Goal: Navigation & Orientation: Find specific page/section

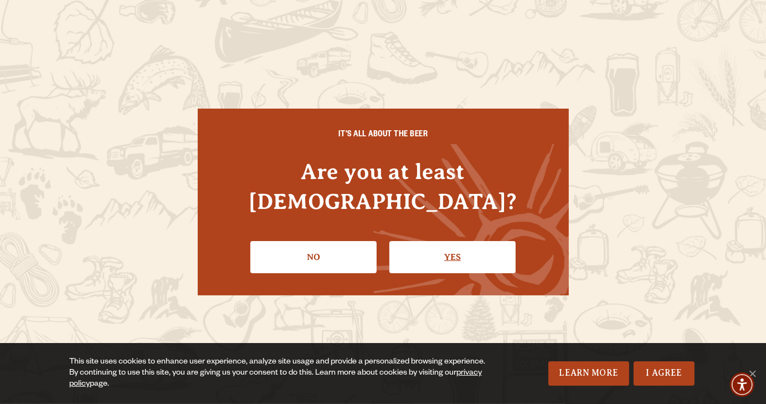
click at [443, 248] on link "Yes" at bounding box center [452, 257] width 126 height 32
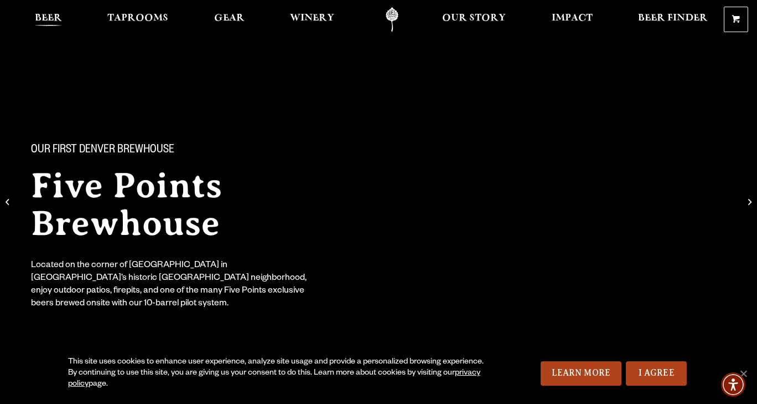
click at [52, 17] on span "Beer" at bounding box center [48, 18] width 27 height 9
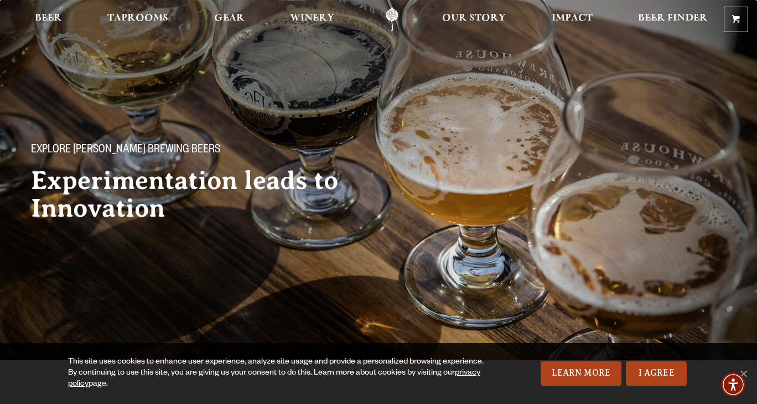
click at [688, 271] on div "Explore [PERSON_NAME] Brewing Beers Experimentation leads to Innovation" at bounding box center [378, 137] width 757 height 275
click at [134, 23] on span "Taprooms" at bounding box center [137, 18] width 61 height 9
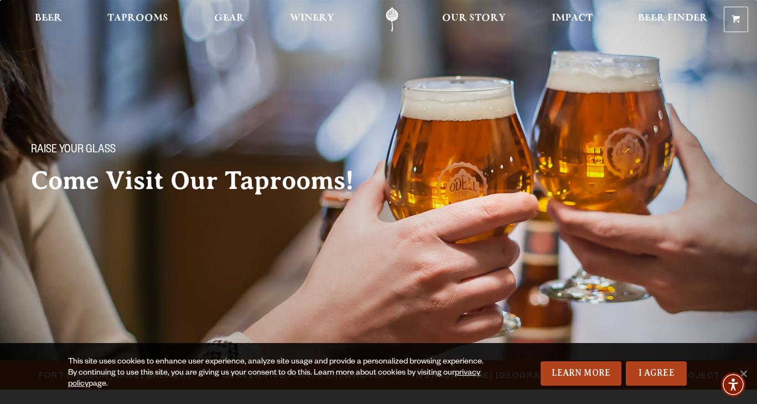
click at [711, 262] on img at bounding box center [378, 180] width 757 height 360
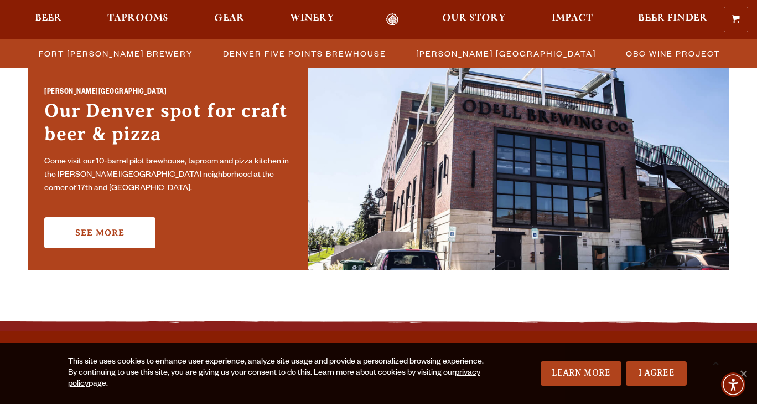
scroll to position [822, 0]
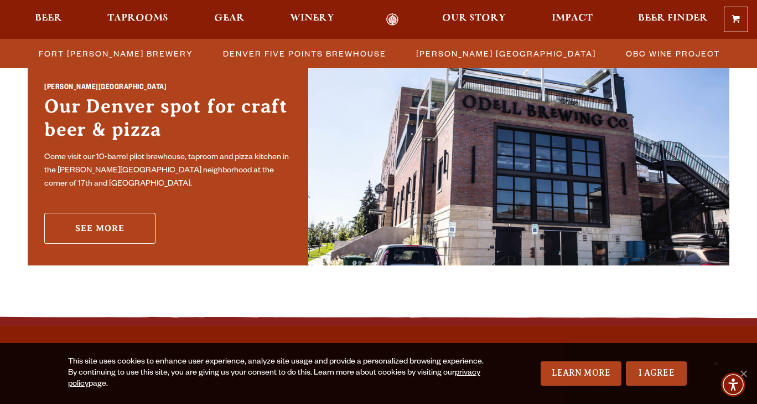
click at [85, 224] on link "See More" at bounding box center [99, 228] width 111 height 31
